Goal: Find specific page/section: Find specific page/section

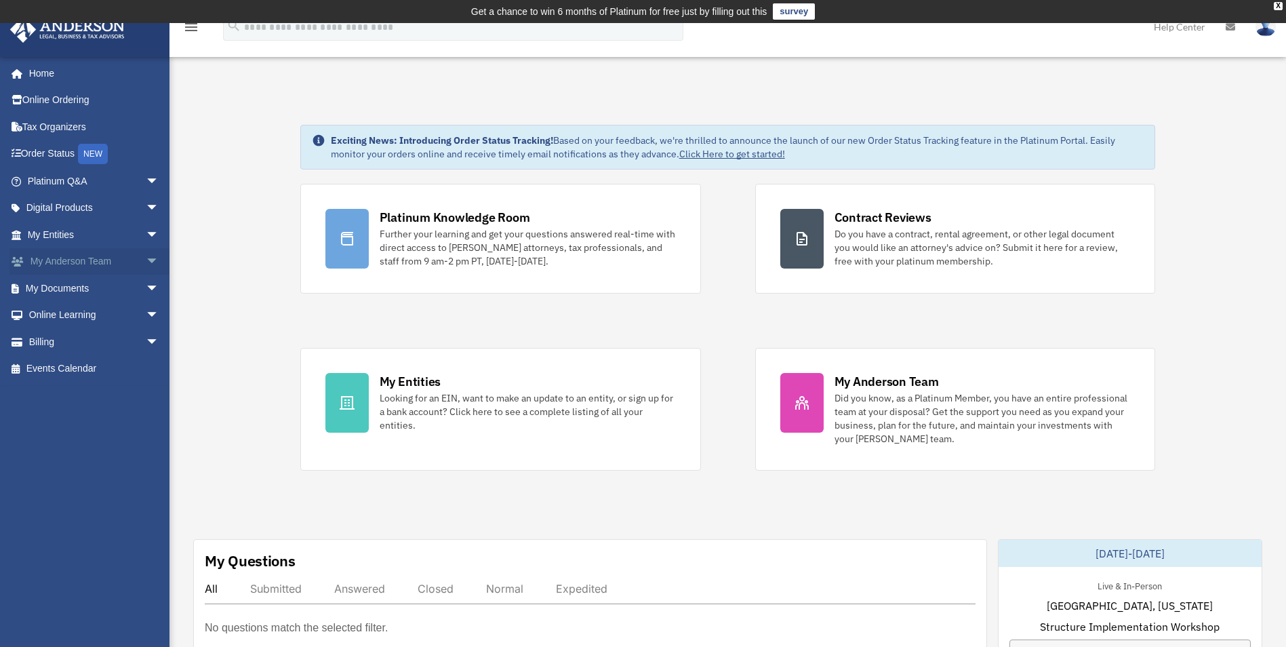
click at [48, 266] on link "My [PERSON_NAME] Team arrow_drop_down" at bounding box center [94, 261] width 170 height 27
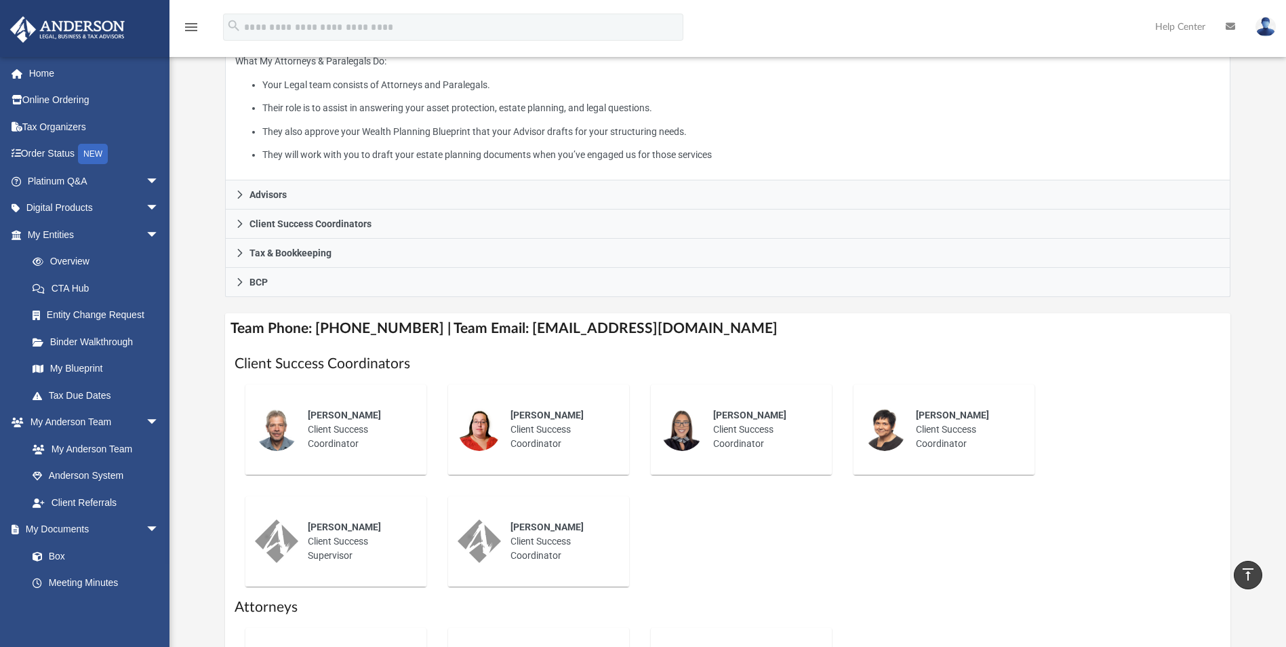
scroll to position [271, 0]
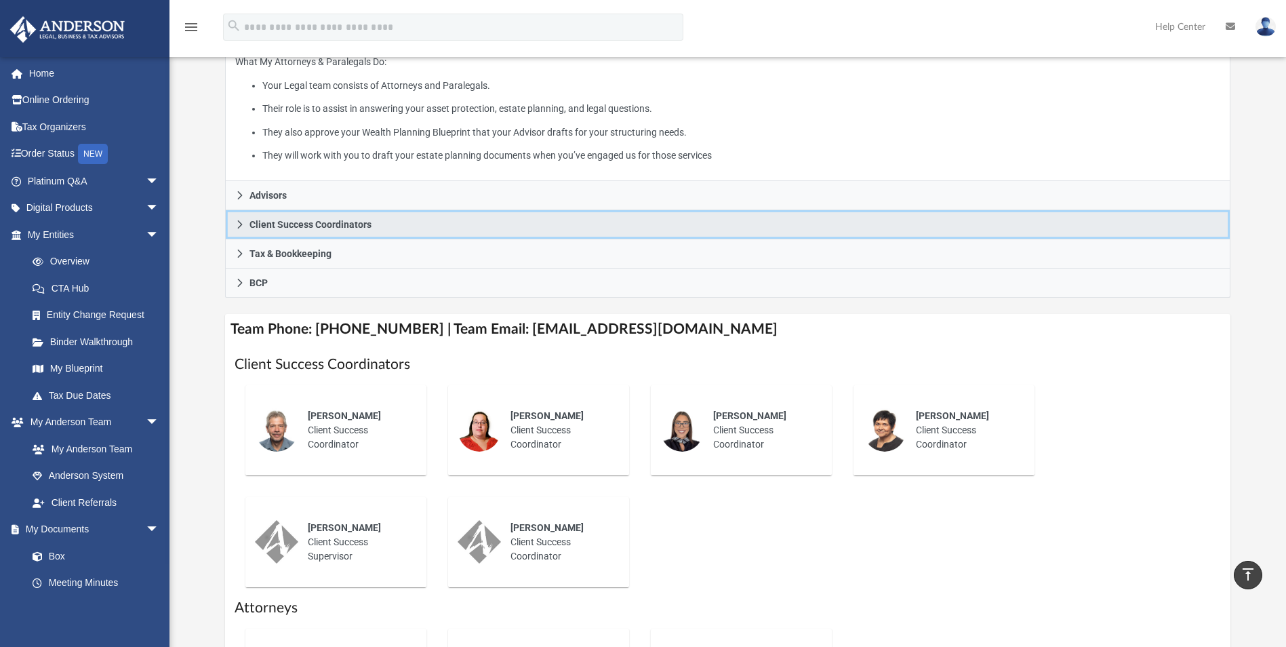
click at [349, 229] on span "Client Success Coordinators" at bounding box center [311, 224] width 122 height 9
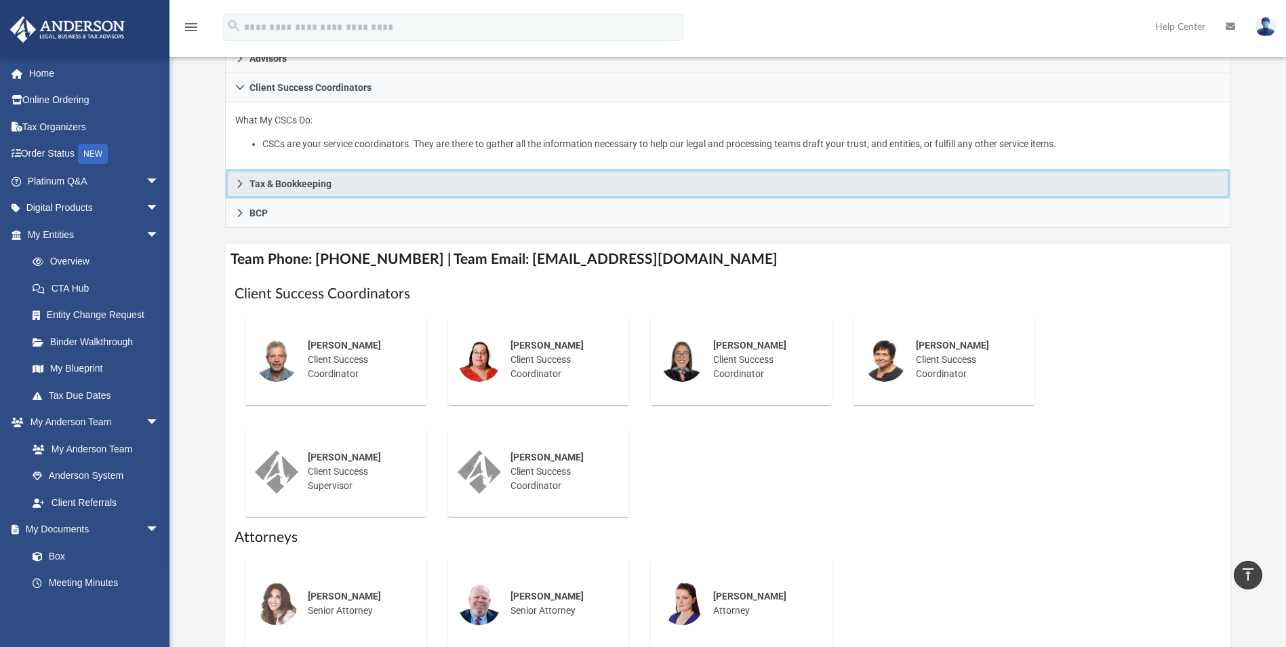
click at [285, 182] on span "Tax & Bookkeeping" at bounding box center [291, 183] width 82 height 9
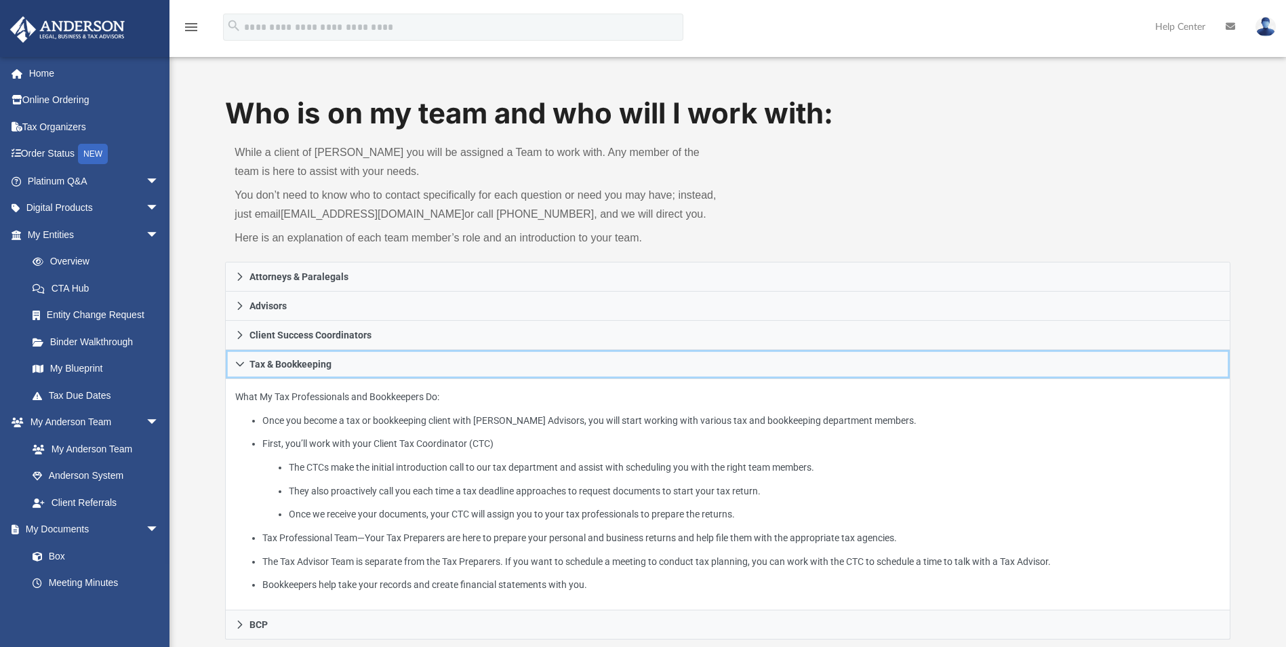
scroll to position [0, 0]
